Goal: Task Accomplishment & Management: Manage account settings

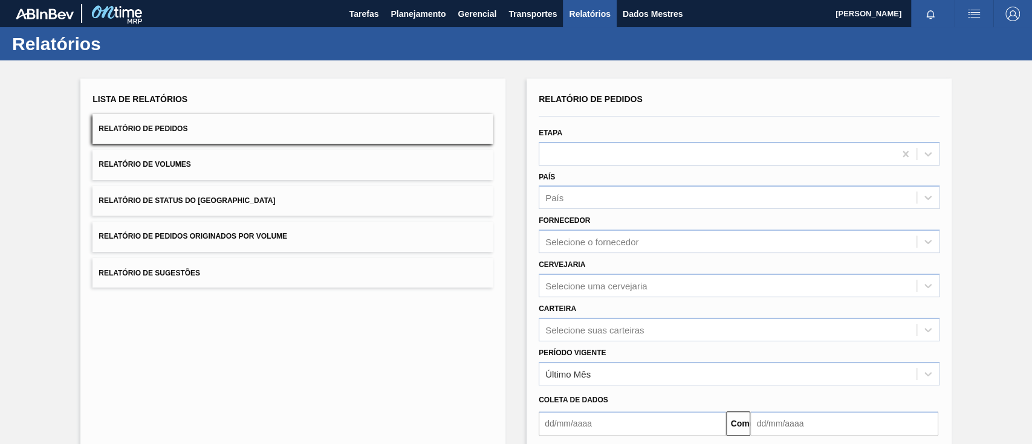
drag, startPoint x: 217, startPoint y: 232, endPoint x: 284, endPoint y: 238, distance: 67.5
click at [218, 233] on font "Relatório de Pedidos Originados por Volume" at bounding box center [193, 237] width 189 height 8
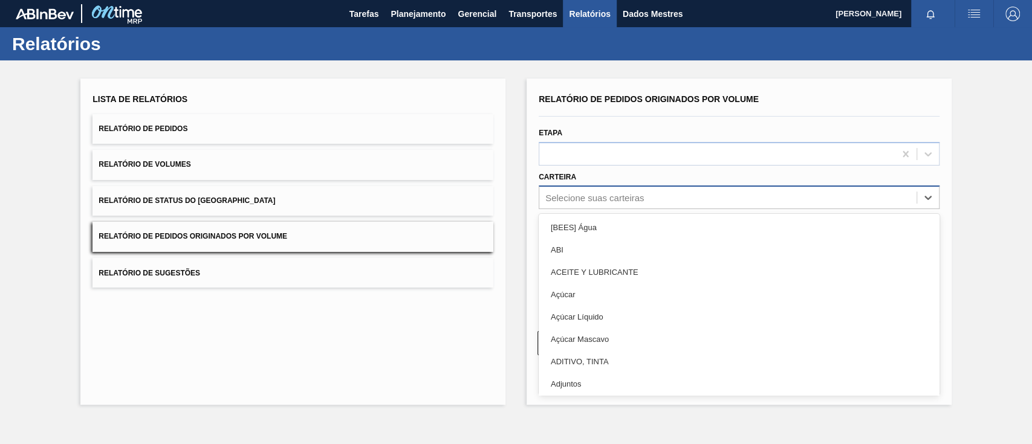
click at [618, 198] on font "Selecione suas carteiras" at bounding box center [594, 198] width 99 height 10
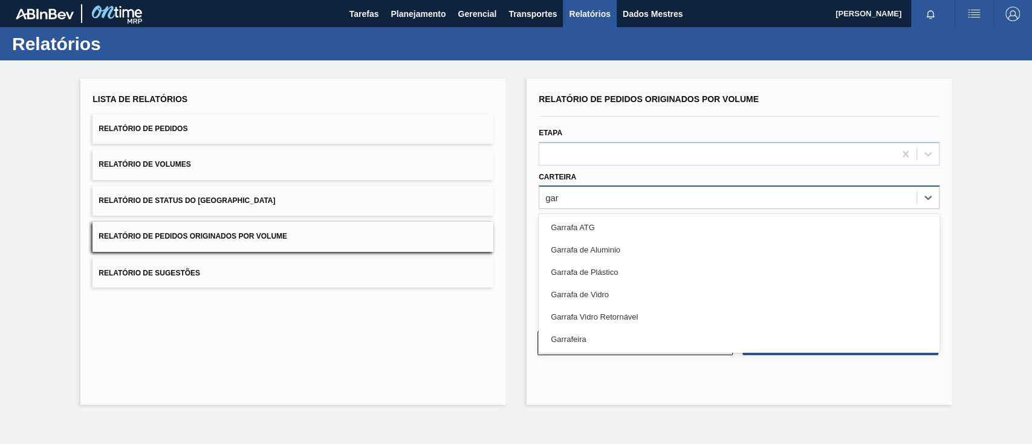
type input "garr"
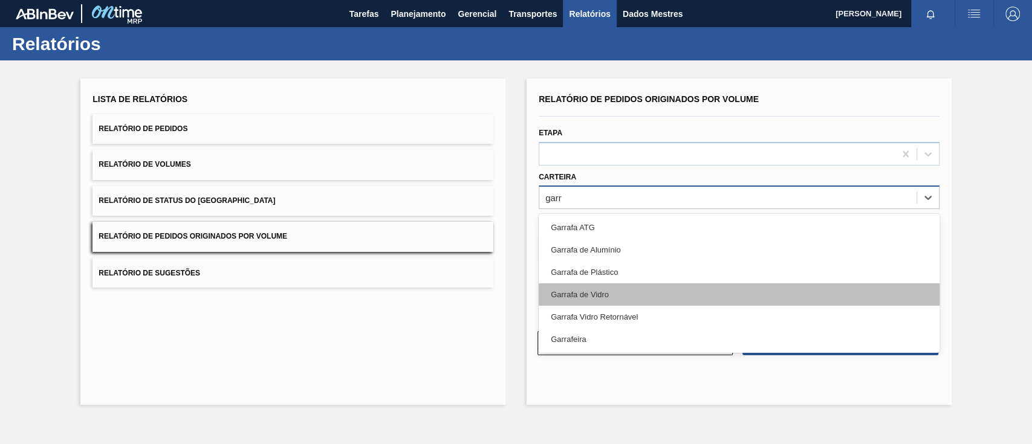
click at [618, 298] on div "Garrafa de Vidro" at bounding box center [739, 295] width 401 height 22
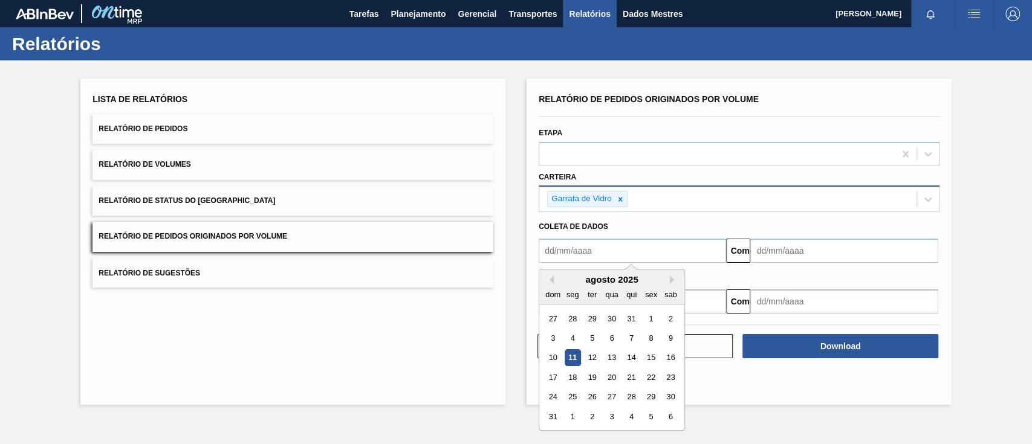
click at [610, 254] on input "text" at bounding box center [632, 251] width 187 height 24
click at [647, 317] on div "1" at bounding box center [651, 319] width 16 height 16
type input "[DATE]"
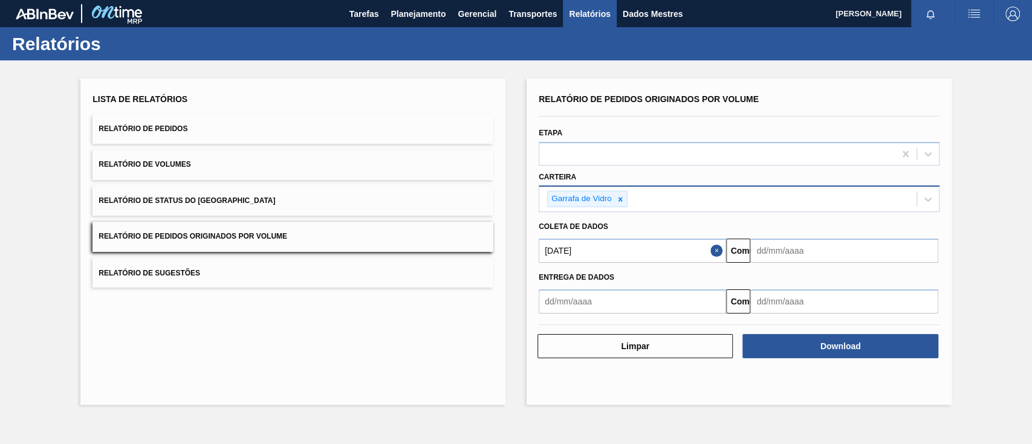
click at [780, 260] on input "text" at bounding box center [843, 251] width 187 height 24
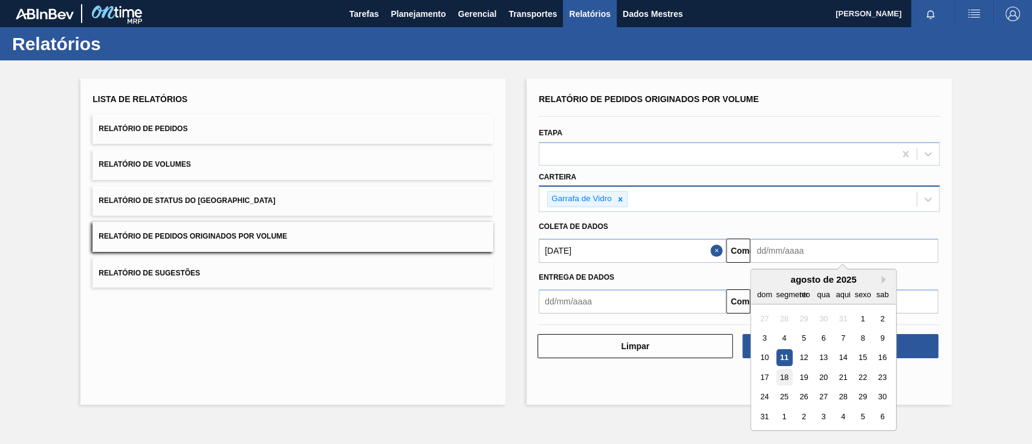
click at [788, 376] on font "18" at bounding box center [784, 377] width 8 height 9
type input "[DATE]"
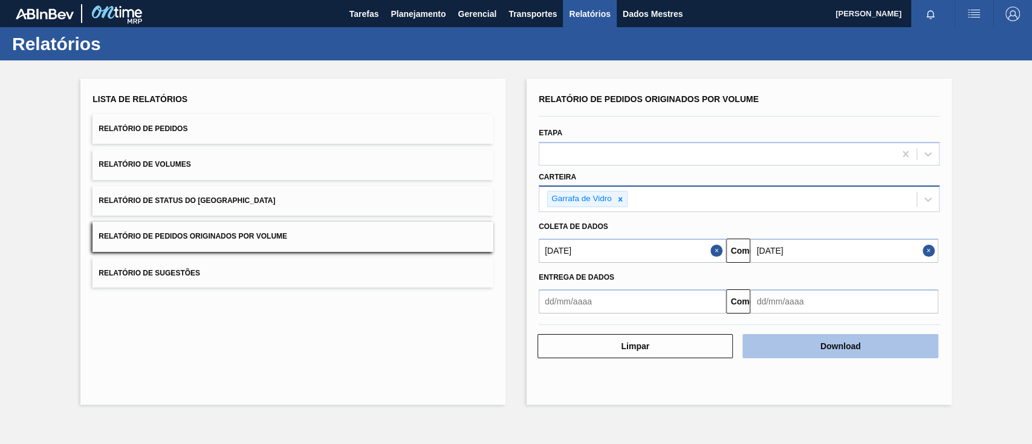
click at [890, 352] on button "Download" at bounding box center [840, 346] width 195 height 24
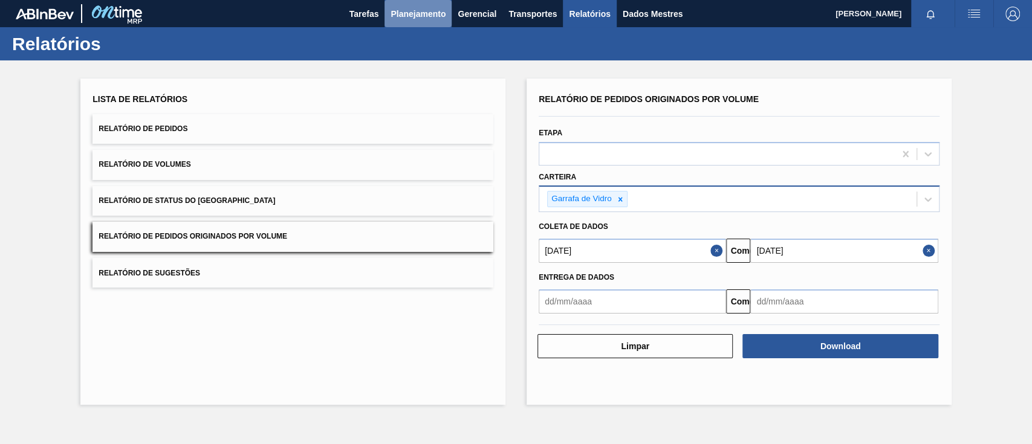
click at [403, 21] on font "Planejamento" at bounding box center [418, 14] width 55 height 15
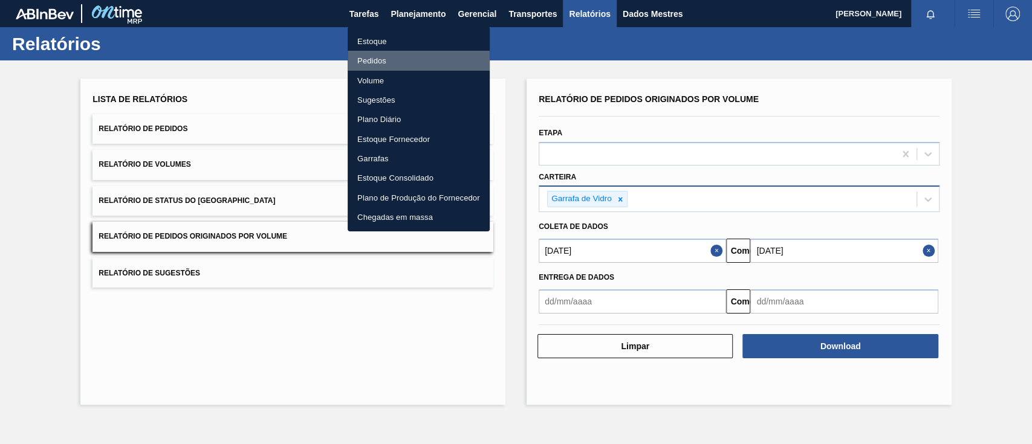
click at [367, 60] on font "Pedidos" at bounding box center [371, 60] width 29 height 9
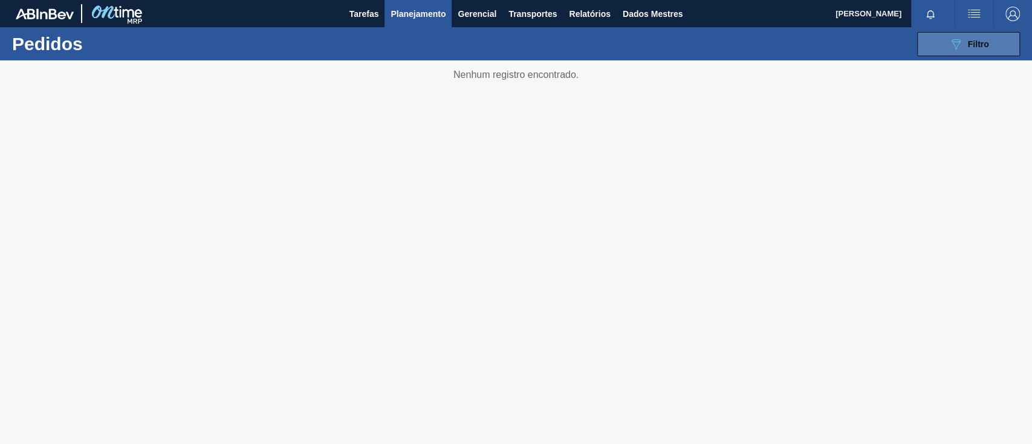
click at [937, 43] on button "089F7B8B-B2A5-4AFE-B5C0-19BA573D28AC Filtro" at bounding box center [968, 44] width 103 height 24
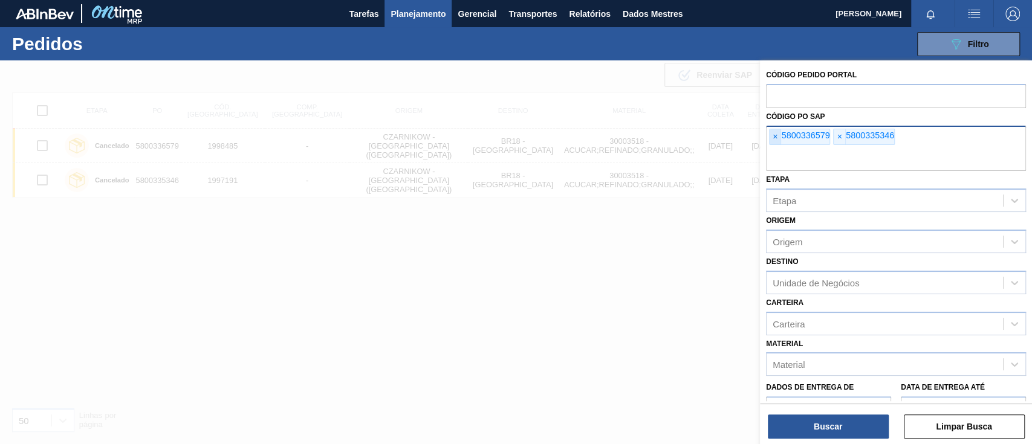
click at [778, 138] on span "×" at bounding box center [775, 137] width 11 height 16
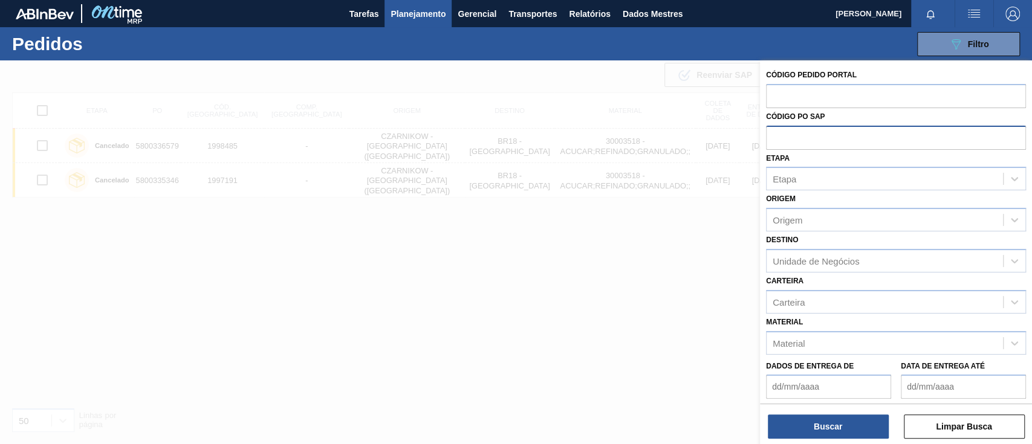
paste input "5800338849"
type input "5800338849"
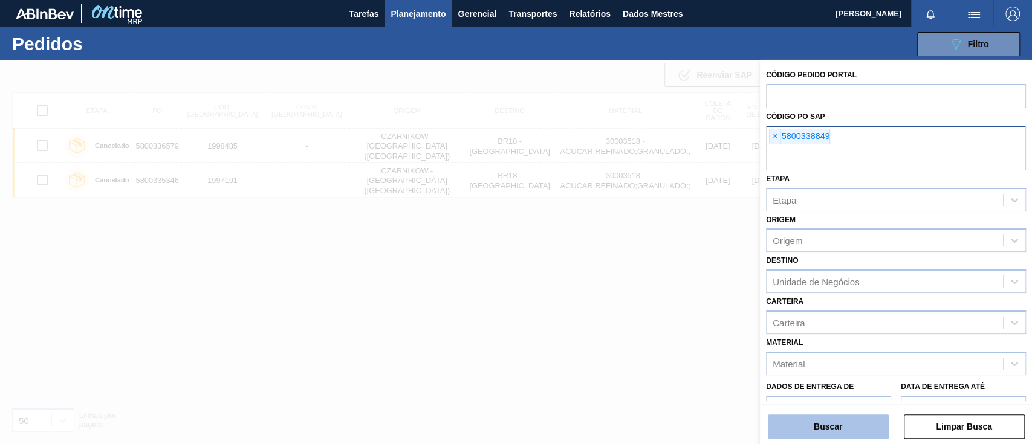
click at [822, 418] on button "Buscar" at bounding box center [828, 427] width 121 height 24
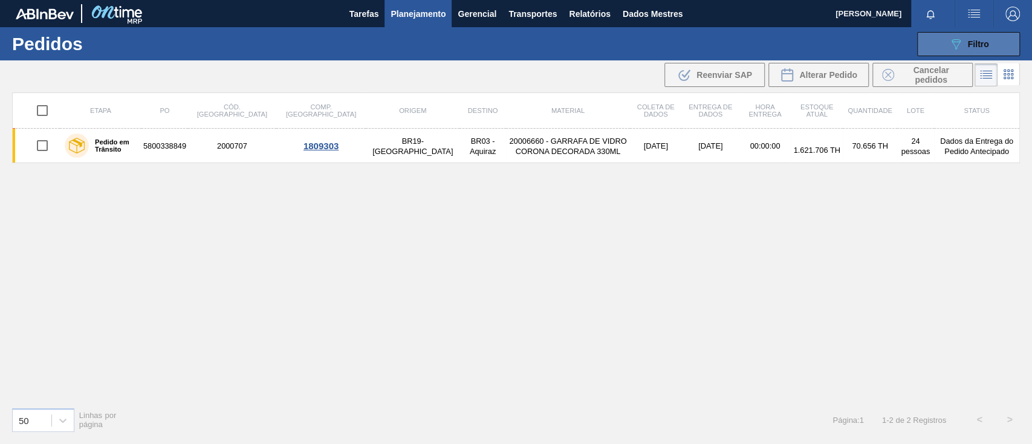
click at [948, 42] on button "089F7B8B-B2A5-4AFE-B5C0-19BA573D28AC Filtro" at bounding box center [968, 44] width 103 height 24
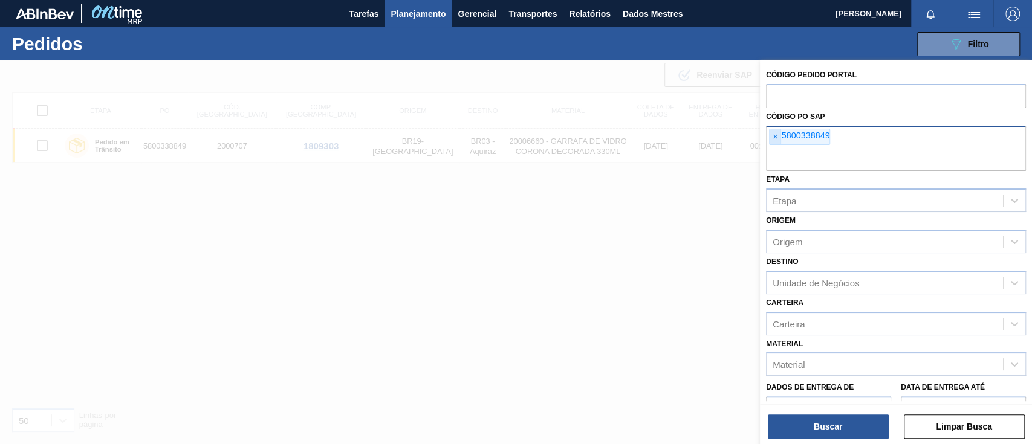
click at [770, 138] on span "×" at bounding box center [775, 137] width 11 height 16
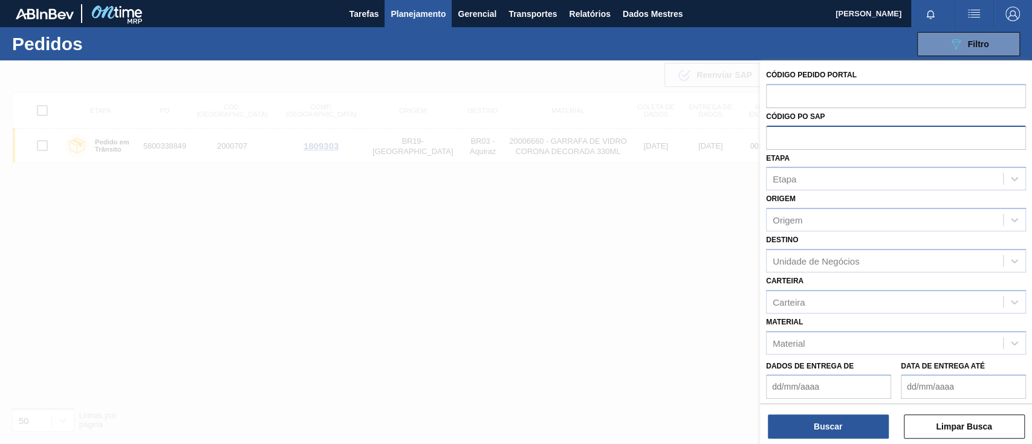
paste input "text"
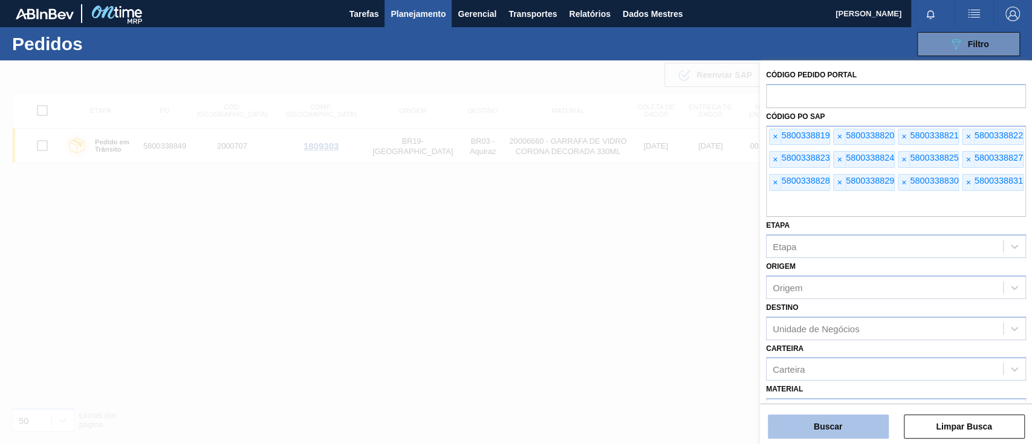
click at [827, 418] on button "Buscar" at bounding box center [828, 427] width 121 height 24
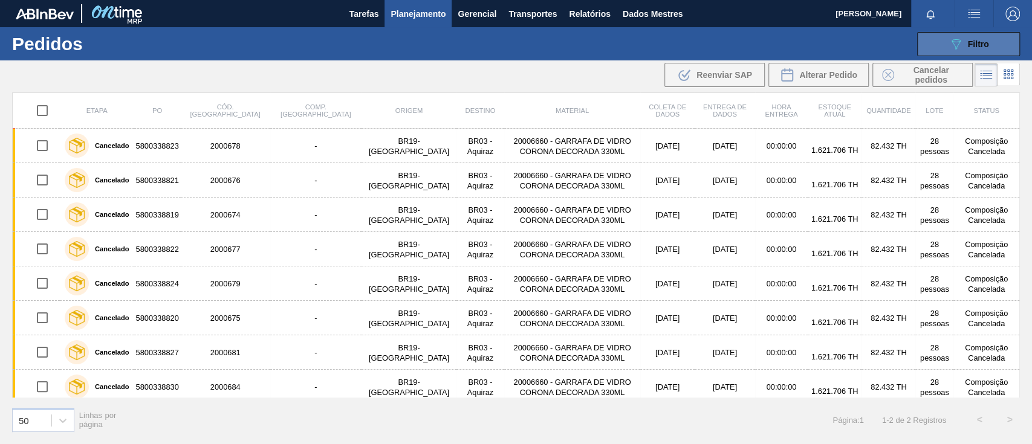
click at [956, 43] on icon "089F7B8B-B2A5-4AFE-B5C0-19BA573D28AC" at bounding box center [956, 44] width 15 height 15
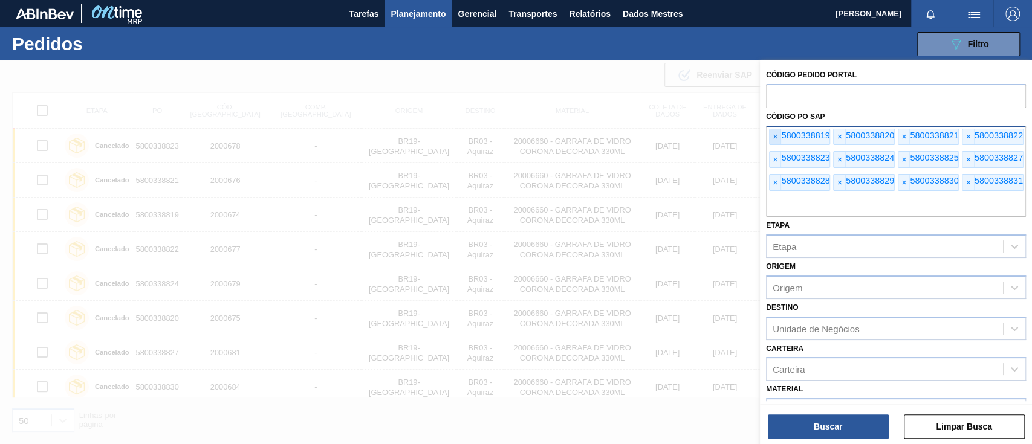
click at [776, 140] on font "×" at bounding box center [775, 137] width 5 height 10
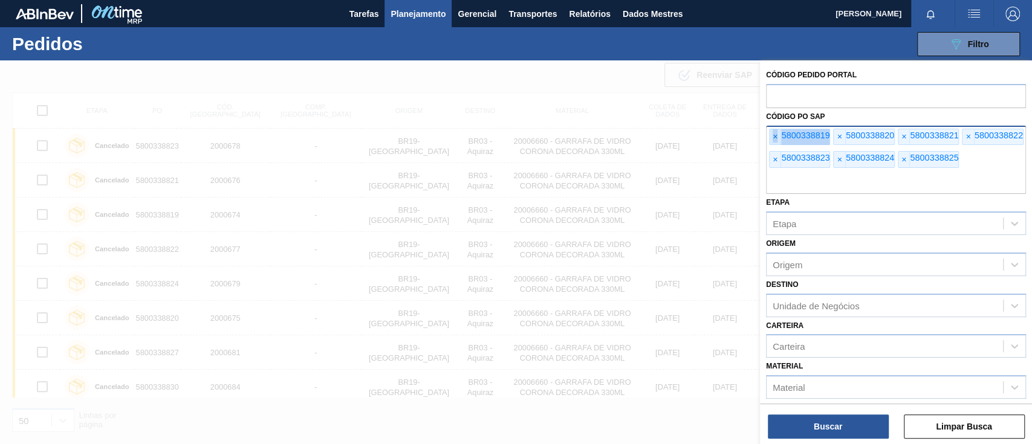
click at [776, 140] on font "×" at bounding box center [775, 137] width 5 height 10
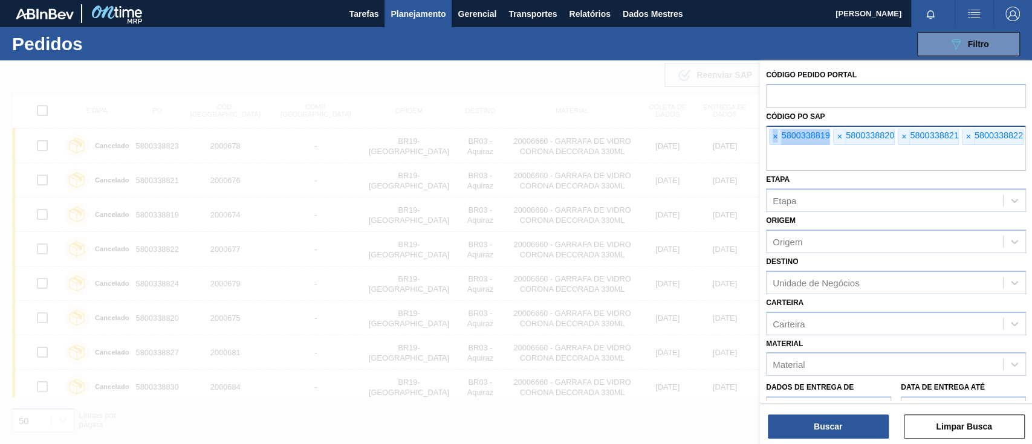
click at [776, 140] on font "×" at bounding box center [775, 137] width 5 height 10
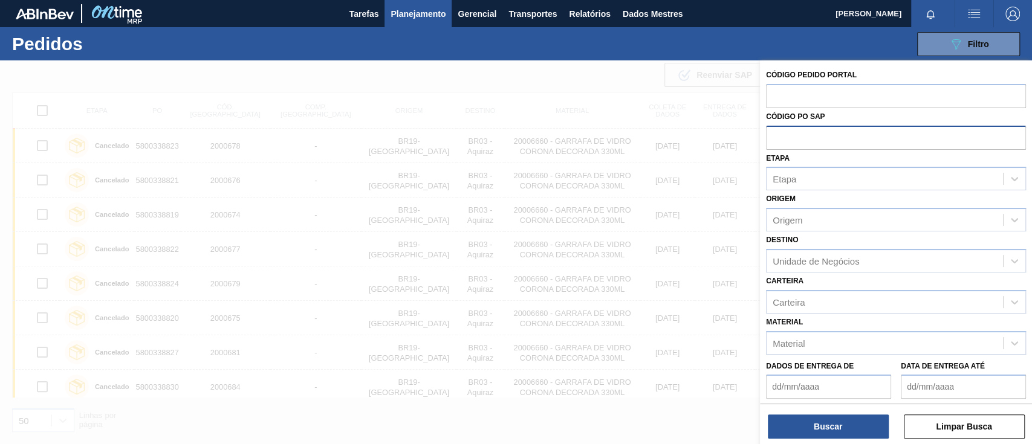
paste input "text"
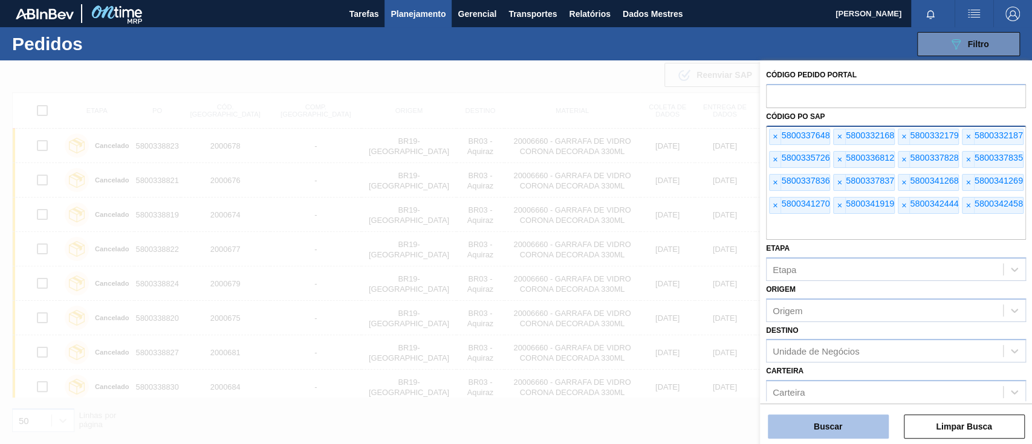
click at [850, 421] on button "Buscar" at bounding box center [828, 427] width 121 height 24
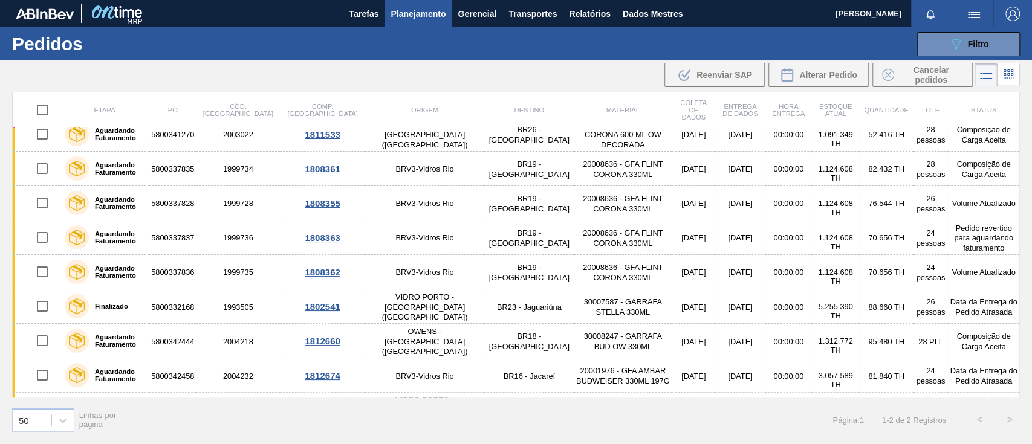
scroll to position [161, 0]
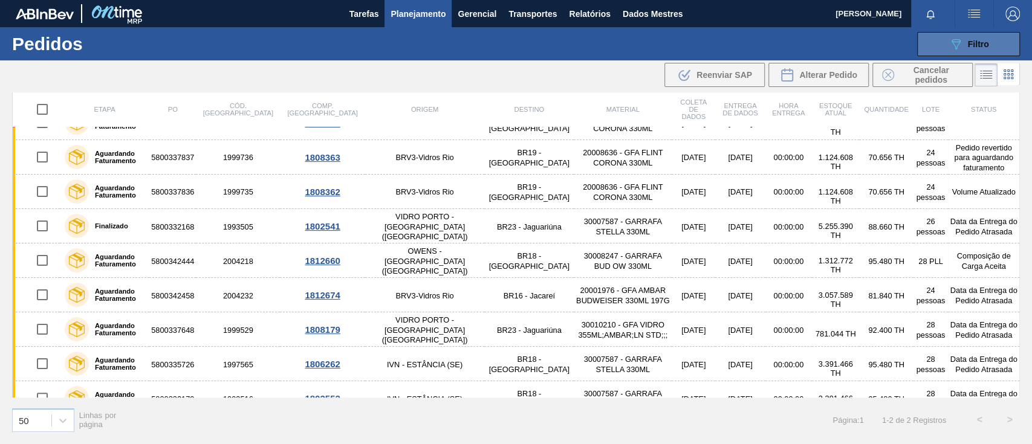
click at [971, 42] on font "Filtro" at bounding box center [978, 44] width 21 height 10
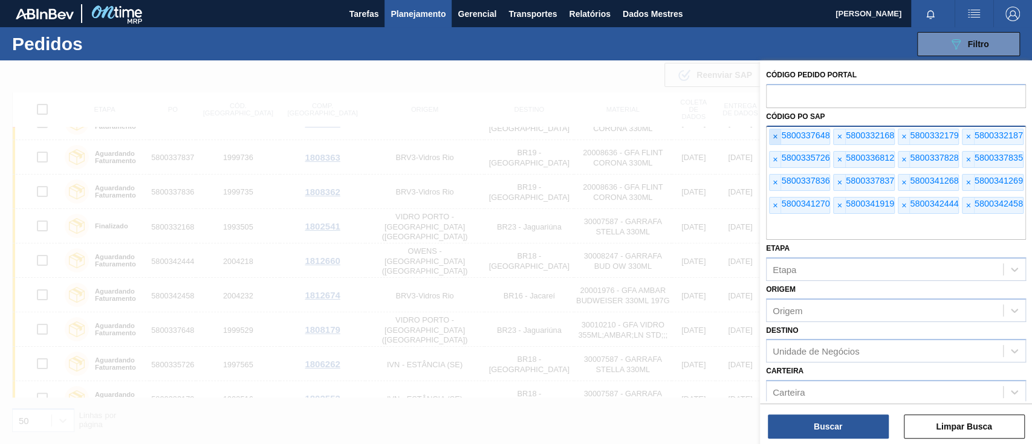
click at [779, 138] on span "×" at bounding box center [775, 137] width 11 height 16
click at [778, 138] on span "×" at bounding box center [775, 137] width 11 height 16
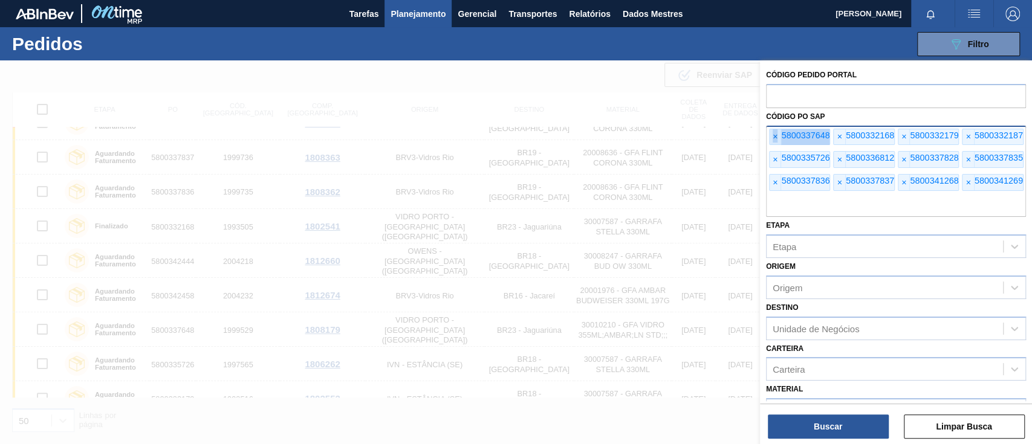
click at [778, 138] on span "×" at bounding box center [775, 137] width 11 height 16
click at [777, 139] on span "×" at bounding box center [775, 137] width 11 height 16
click at [775, 142] on span "×" at bounding box center [775, 137] width 11 height 16
click at [774, 143] on span "×" at bounding box center [775, 137] width 11 height 16
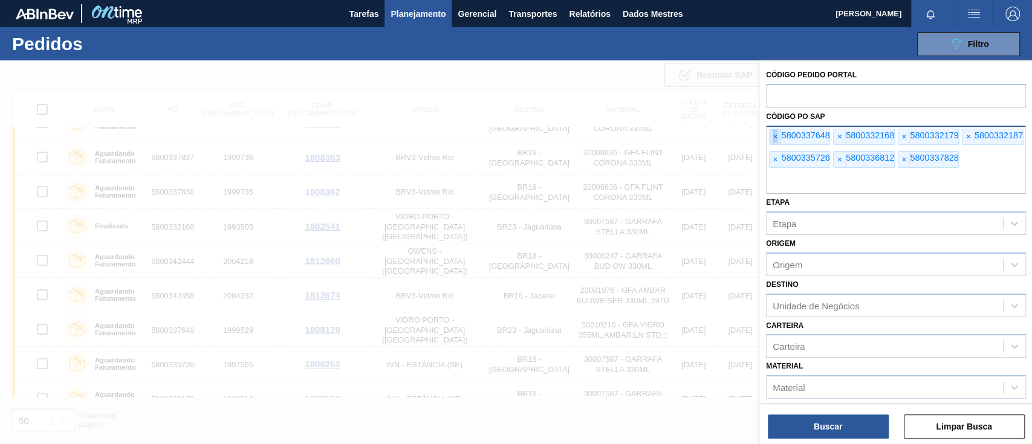
click at [774, 143] on span "×" at bounding box center [775, 137] width 11 height 16
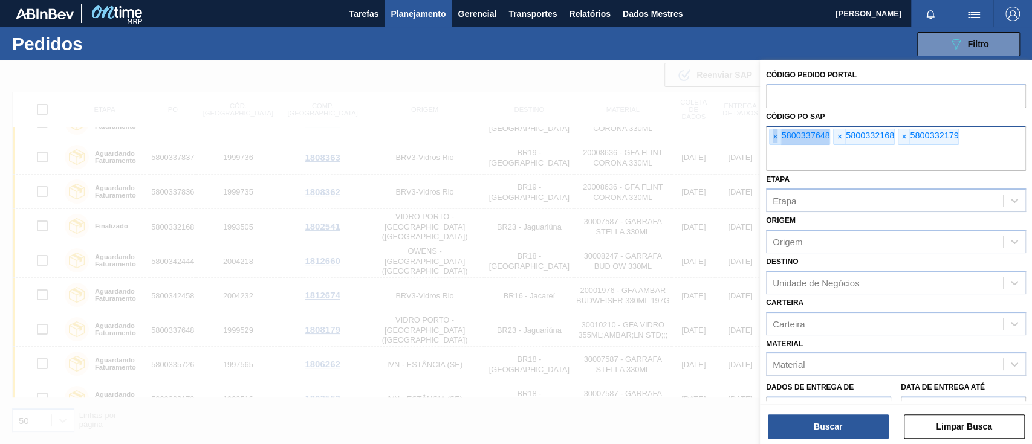
click at [774, 143] on span "×" at bounding box center [775, 137] width 11 height 16
click at [774, 148] on input "text" at bounding box center [896, 159] width 260 height 23
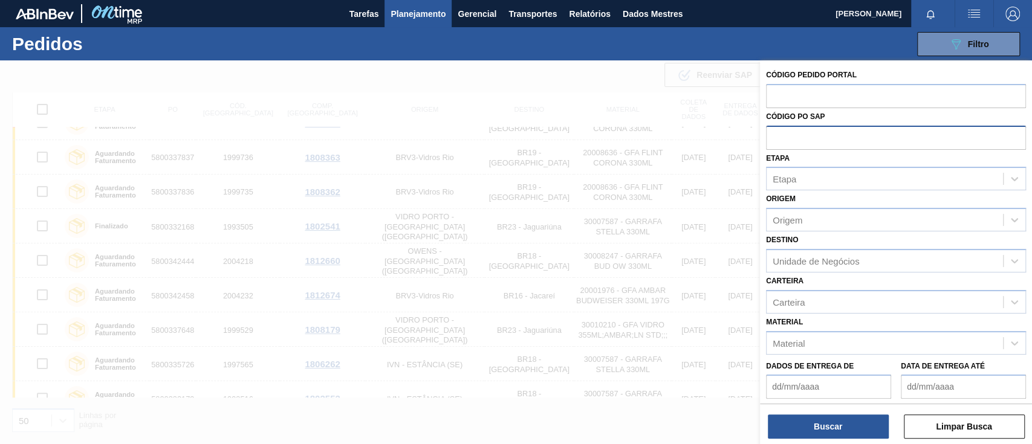
paste input "text"
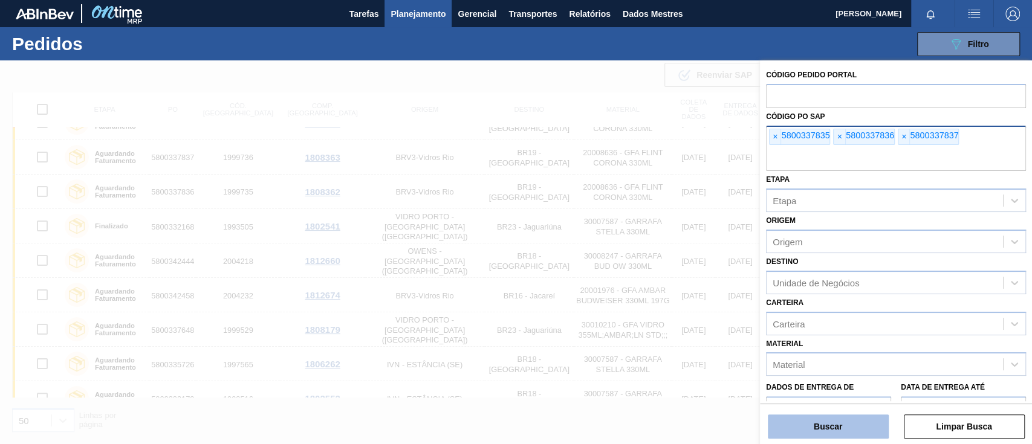
click at [847, 423] on button "Buscar" at bounding box center [828, 427] width 121 height 24
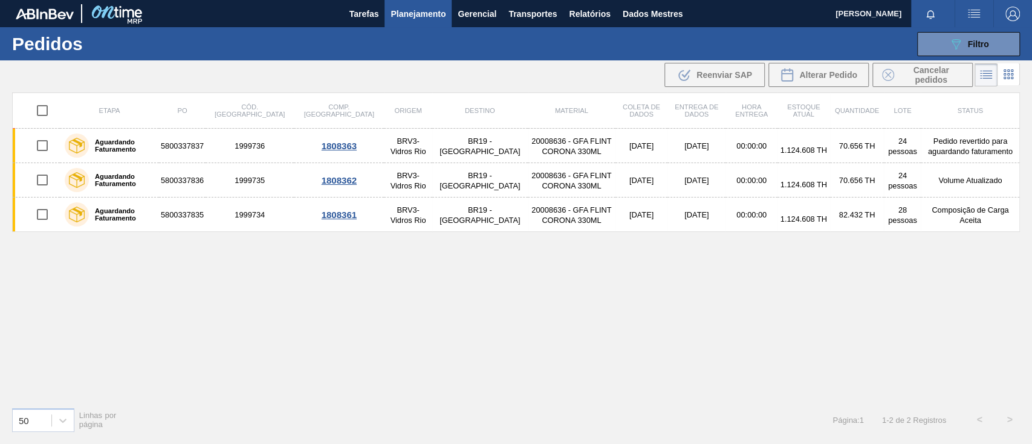
scroll to position [0, 0]
click at [36, 109] on input "checkbox" at bounding box center [42, 110] width 25 height 25
checkbox input "true"
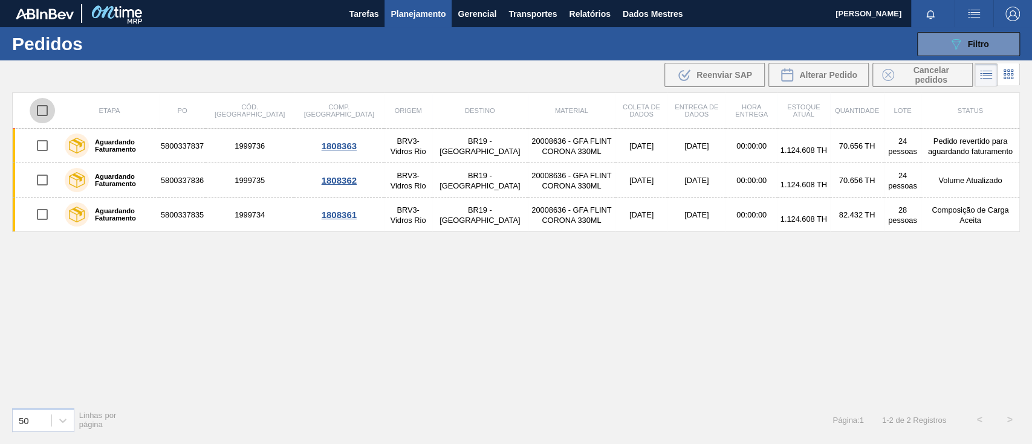
checkbox input "true"
click at [910, 71] on span "Cancelar pedidos" at bounding box center [931, 74] width 64 height 19
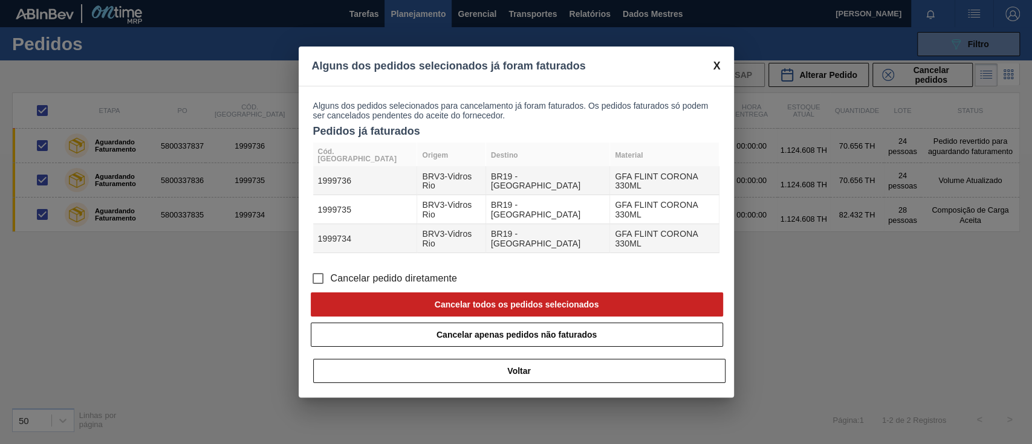
click at [327, 266] on input "Cancelar pedido diretamente" at bounding box center [317, 278] width 25 height 25
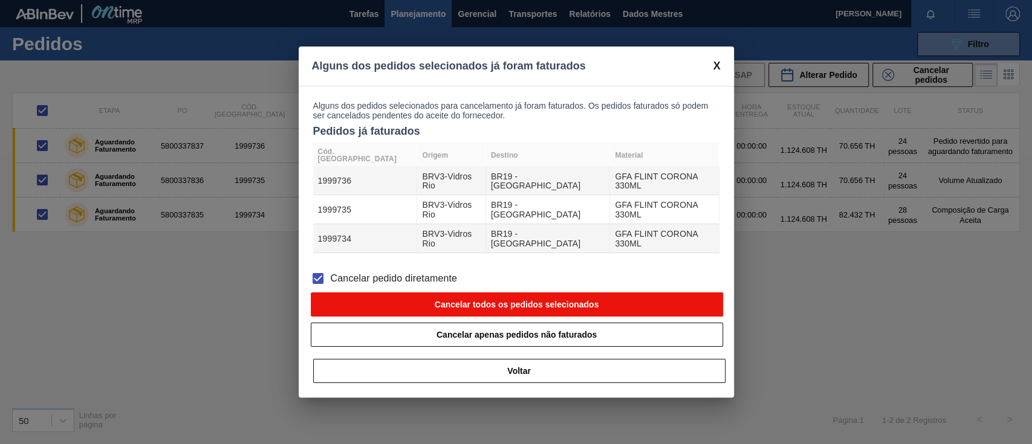
click at [411, 293] on button "Cancelar todos os pedidos selecionados" at bounding box center [517, 305] width 412 height 24
checkbox input "false"
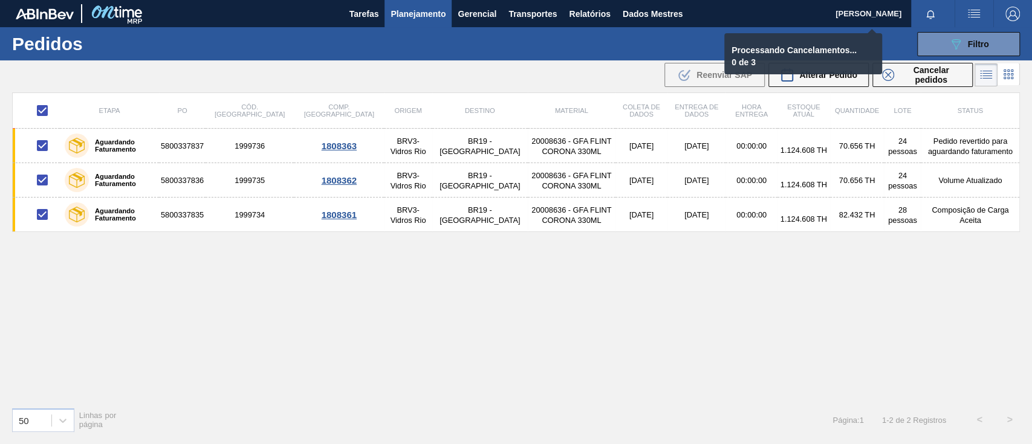
checkbox input "false"
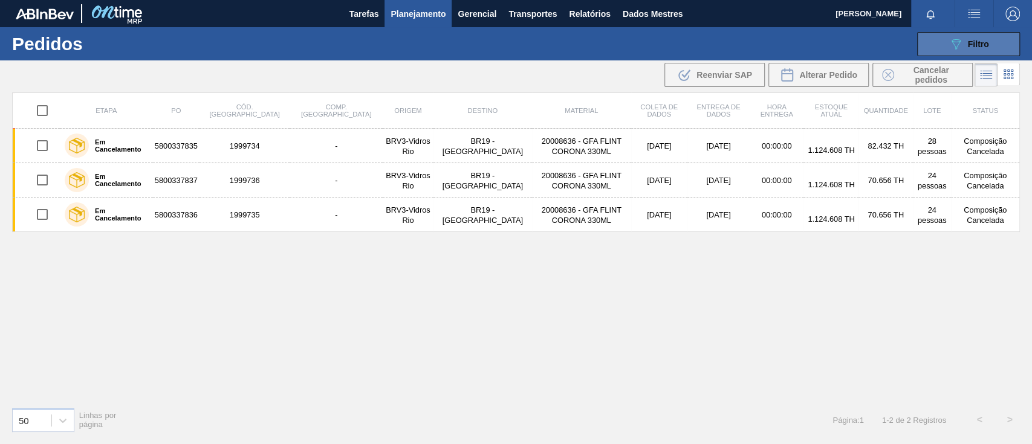
click at [954, 37] on icon "089F7B8B-B2A5-4AFE-B5C0-19BA573D28AC" at bounding box center [956, 44] width 15 height 15
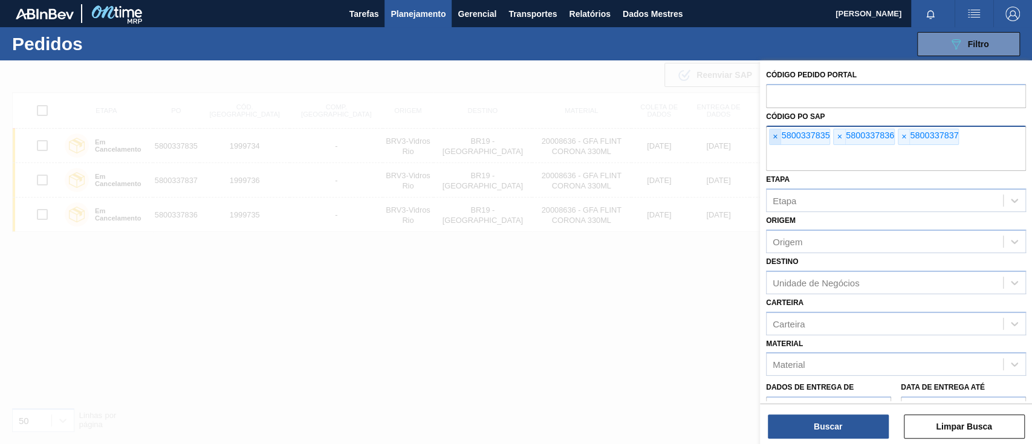
click at [776, 143] on span "×" at bounding box center [775, 137] width 11 height 16
click at [776, 142] on span "×" at bounding box center [775, 137] width 11 height 16
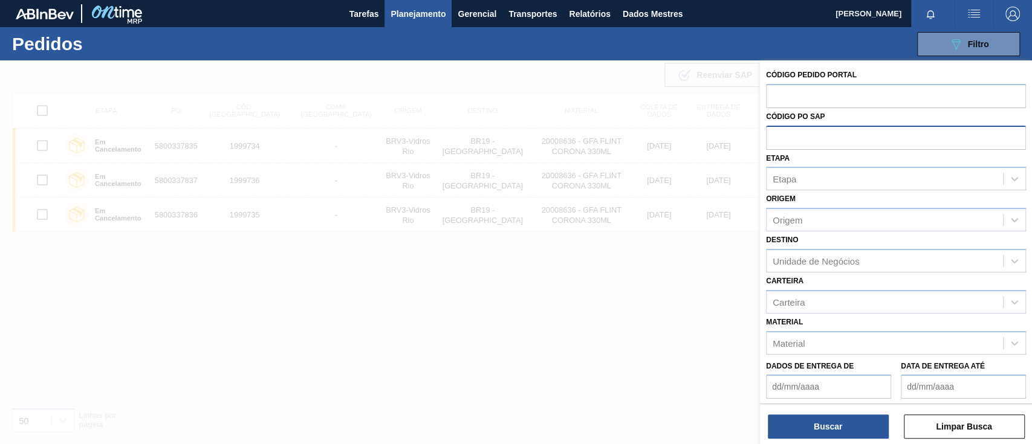
click at [776, 142] on input "text" at bounding box center [896, 137] width 260 height 23
paste input "5800337828"
type input "5800337828"
click at [825, 426] on font "Buscar" at bounding box center [828, 427] width 28 height 10
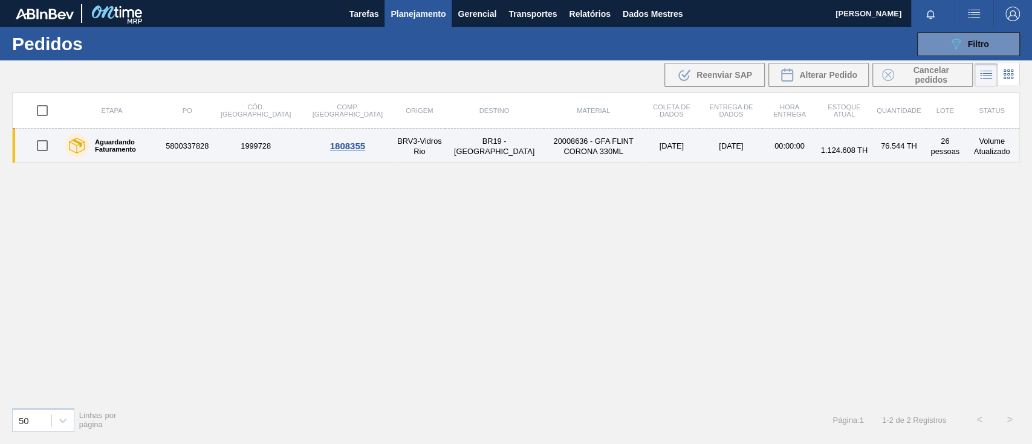
click at [35, 146] on input "checkbox" at bounding box center [42, 145] width 25 height 25
checkbox input "true"
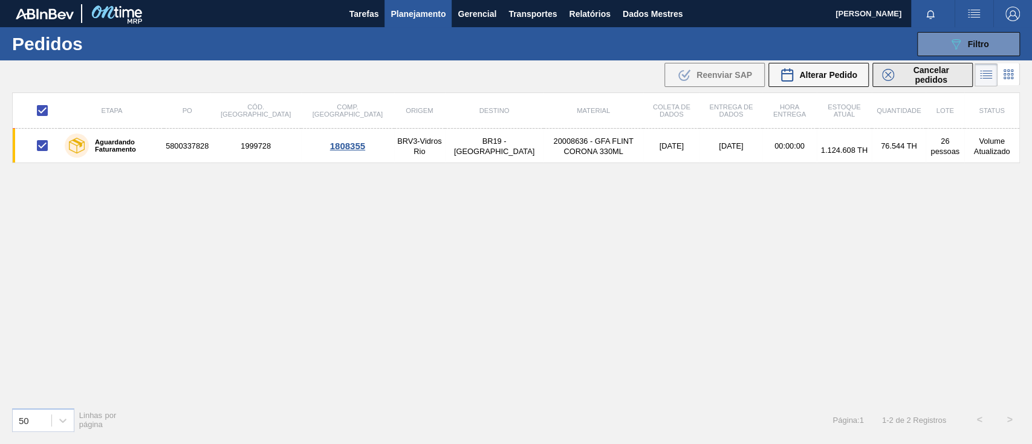
click at [914, 69] on font "Cancelar pedidos" at bounding box center [931, 74] width 36 height 19
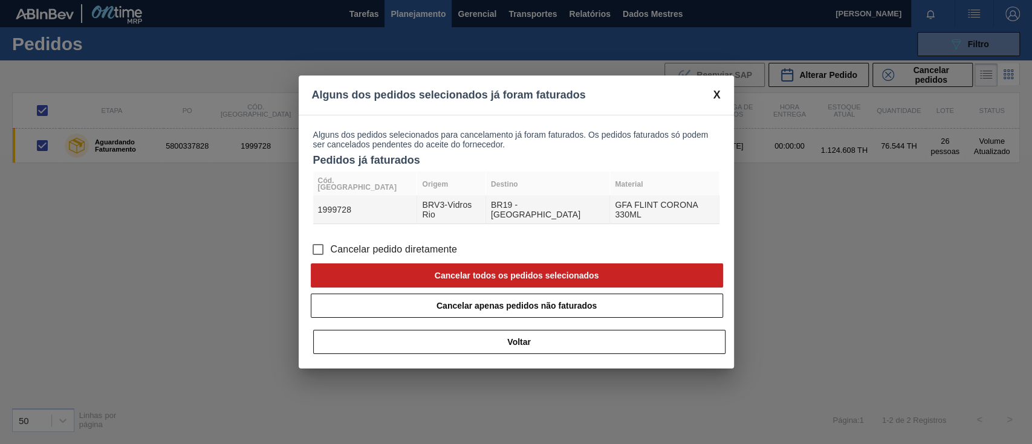
drag, startPoint x: 307, startPoint y: 240, endPoint x: 319, endPoint y: 240, distance: 11.5
click at [311, 240] on input "Cancelar pedido diretamente" at bounding box center [317, 249] width 25 height 25
click at [320, 240] on input "Cancelar pedido diretamente" at bounding box center [317, 249] width 25 height 25
drag, startPoint x: 314, startPoint y: 241, endPoint x: 324, endPoint y: 244, distance: 10.3
click at [314, 242] on input "Cancelar pedido diretamente" at bounding box center [317, 249] width 25 height 25
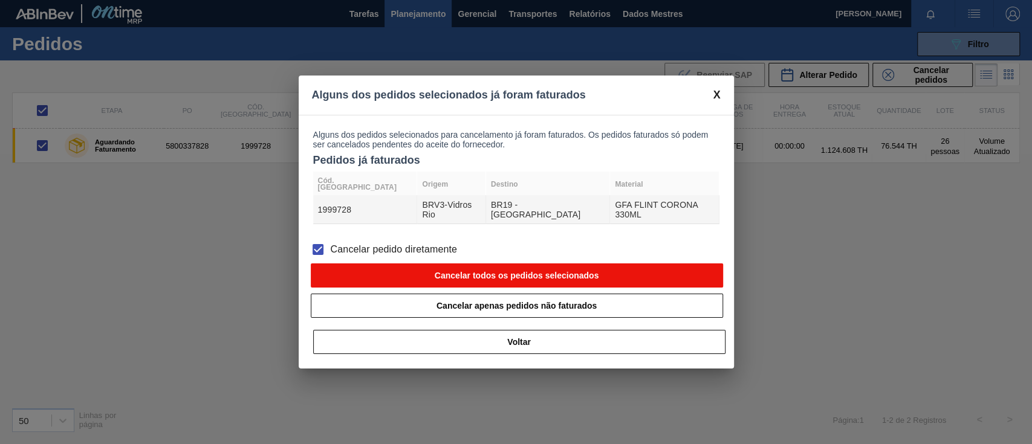
click at [411, 264] on button "Cancelar todos os pedidos selecionados" at bounding box center [517, 276] width 412 height 24
checkbox input "false"
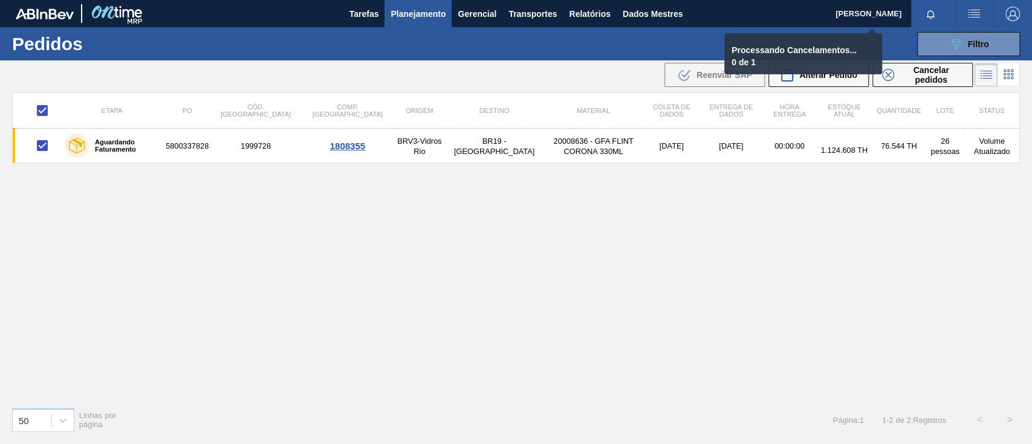
checkbox input "false"
